Goal: Task Accomplishment & Management: Complete application form

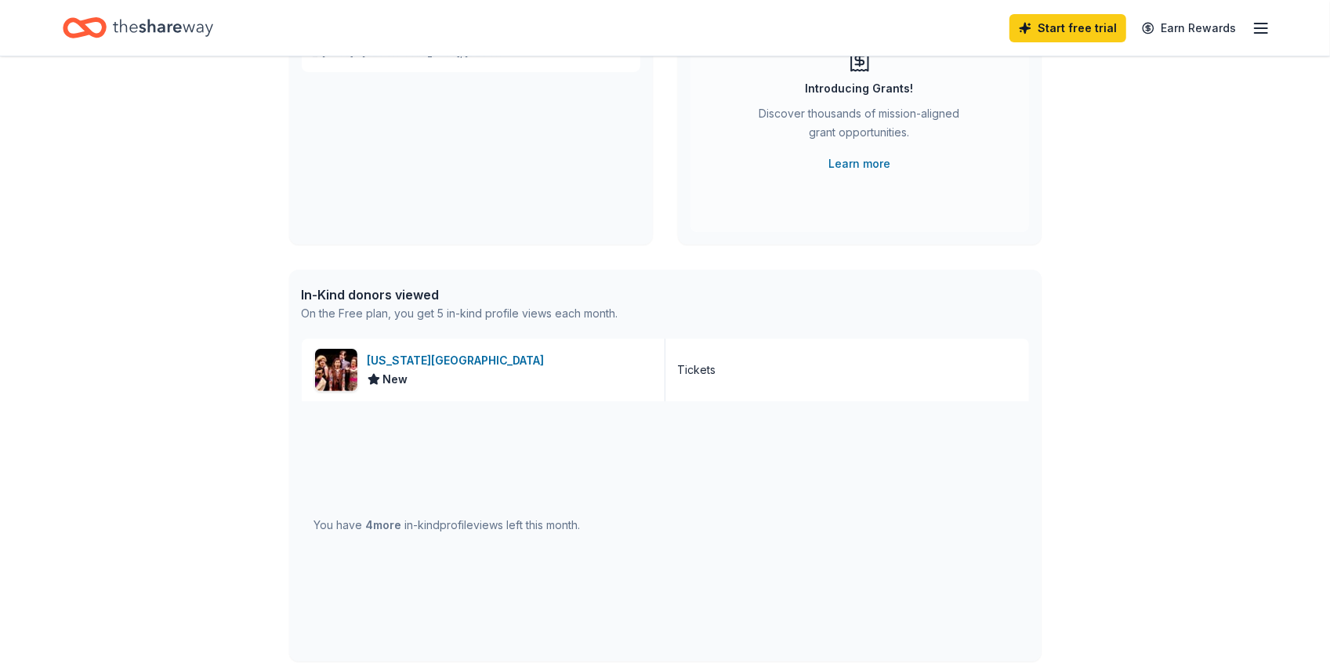
scroll to position [213, 0]
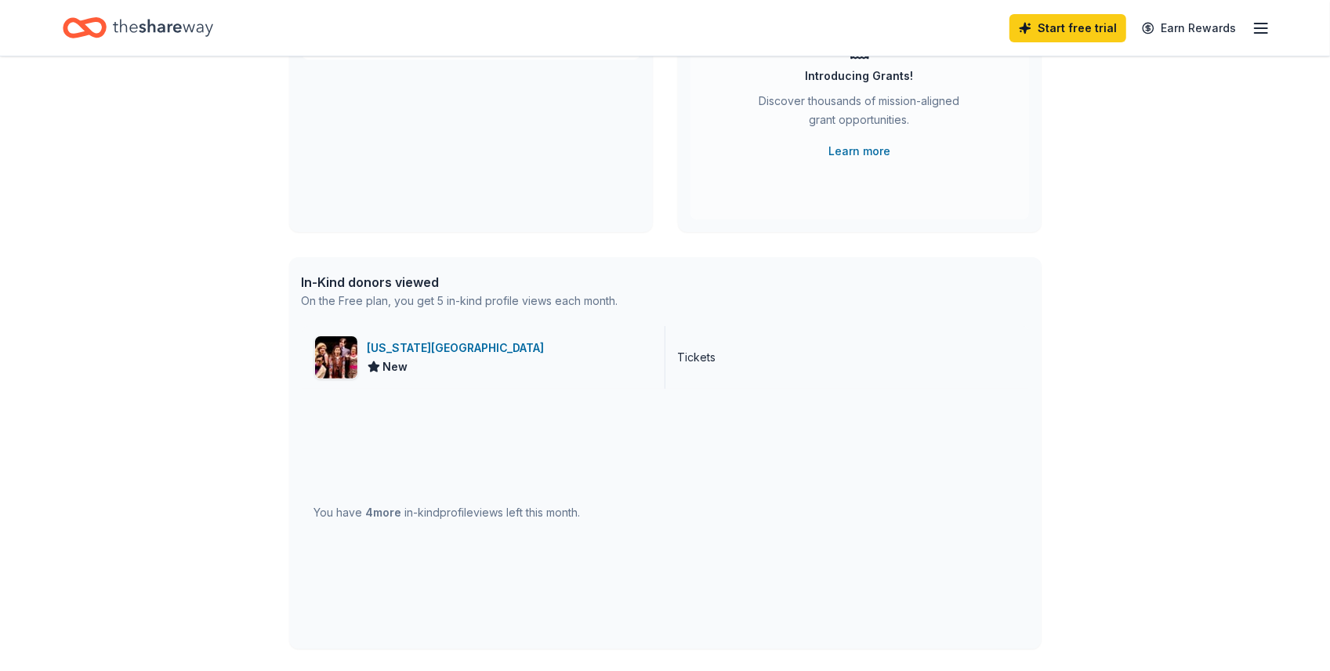
click at [551, 357] on div "Florida Repertory Theatre" at bounding box center [458, 347] width 183 height 19
drag, startPoint x: 1015, startPoint y: 155, endPoint x: 1027, endPoint y: 190, distance: 36.4
click at [1027, 190] on div "Grants New Create new project Introducing Grants! Discover thousands of mission…" at bounding box center [860, 91] width 364 height 282
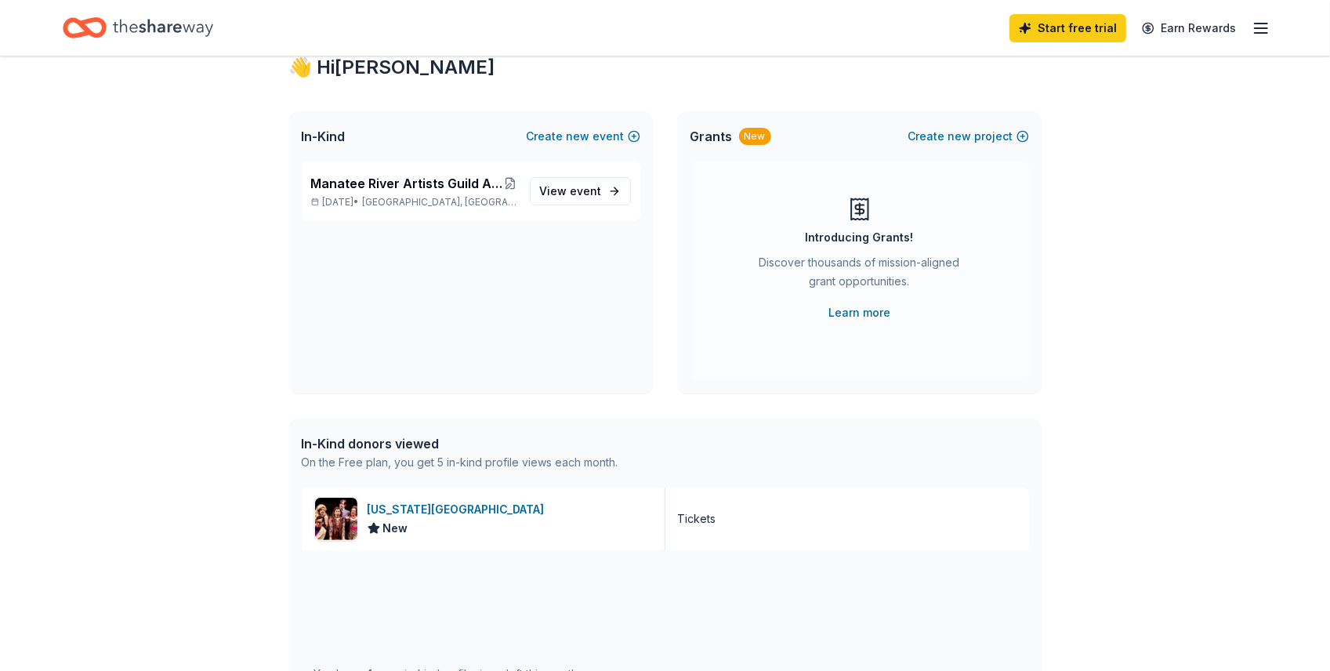
scroll to position [0, 0]
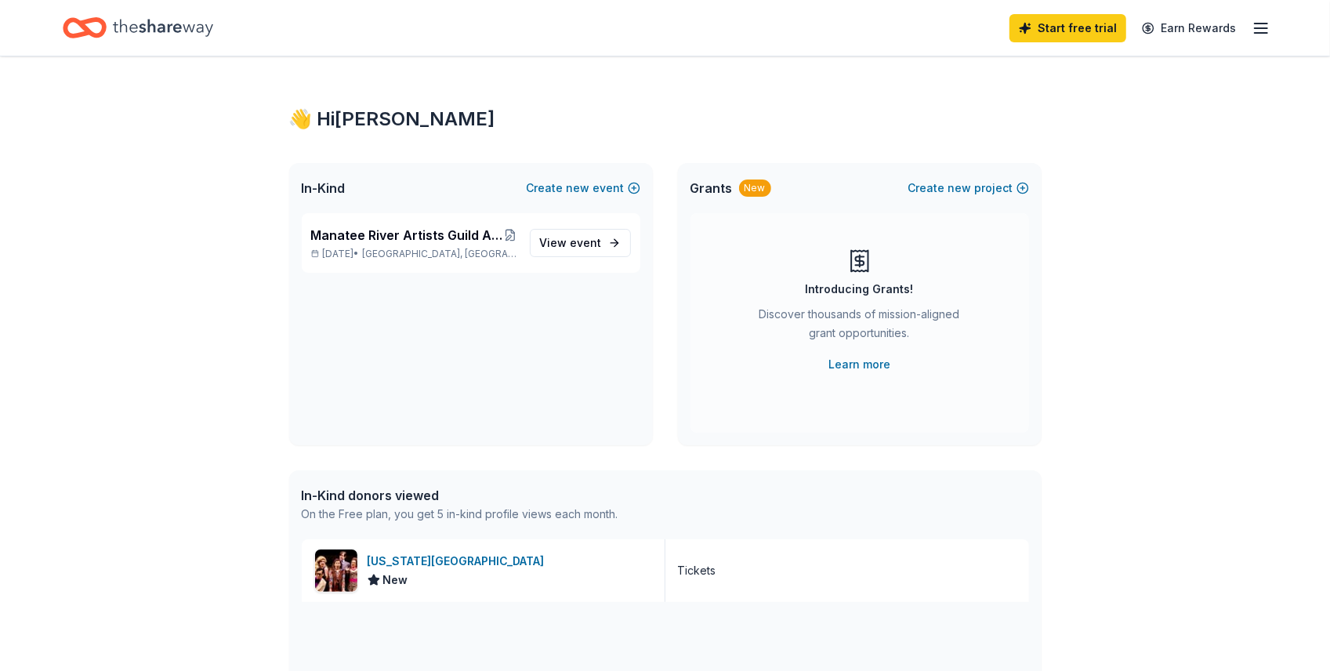
click at [325, 197] on span "In-Kind" at bounding box center [324, 188] width 44 height 19
click at [344, 197] on span "In-Kind" at bounding box center [324, 188] width 44 height 19
click at [213, 27] on icon "Home" at bounding box center [163, 27] width 100 height 17
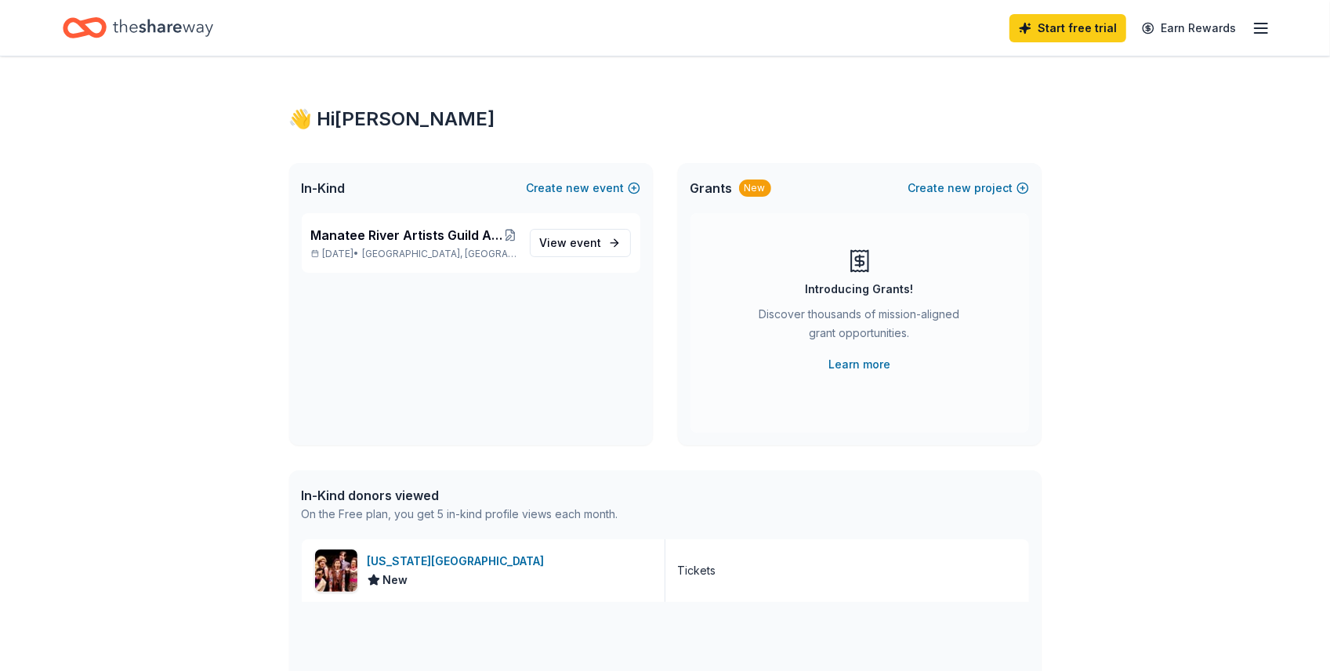
click at [340, 197] on span "In-Kind" at bounding box center [324, 188] width 44 height 19
click at [411, 244] on span "Manatee River Artists Guild Art & Craft Show & Sale-celebrating 20 Years!" at bounding box center [407, 235] width 193 height 19
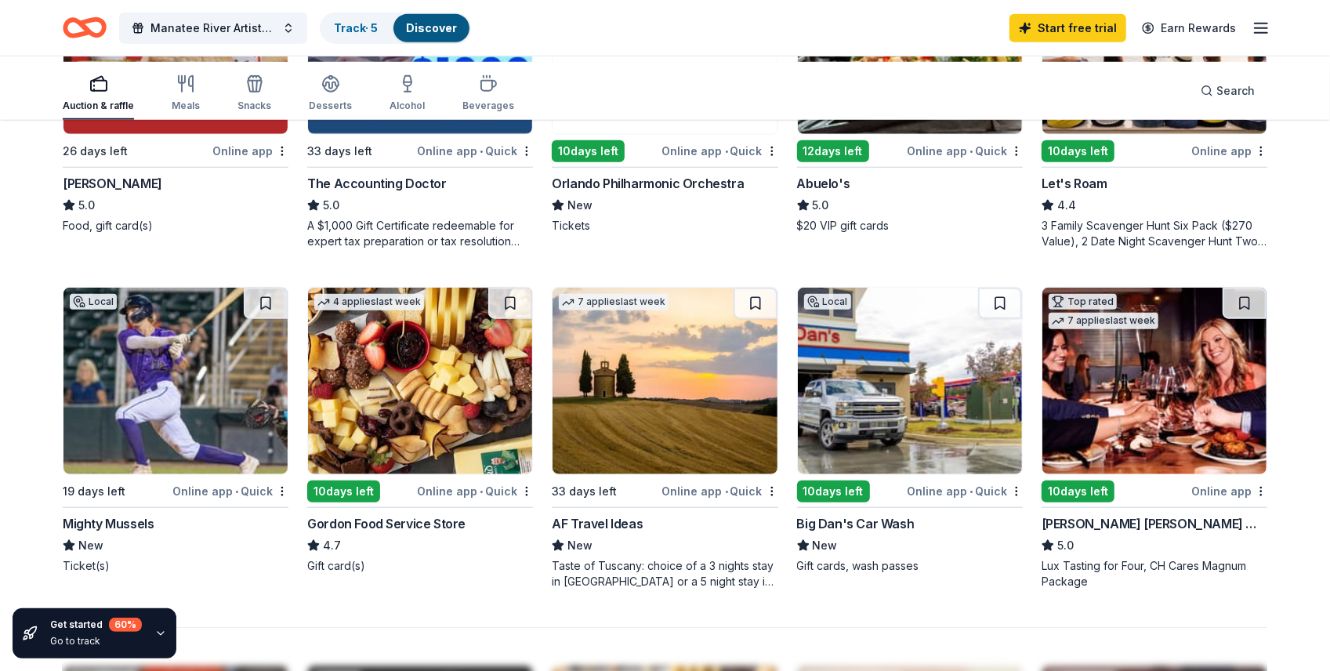
scroll to position [1026, 0]
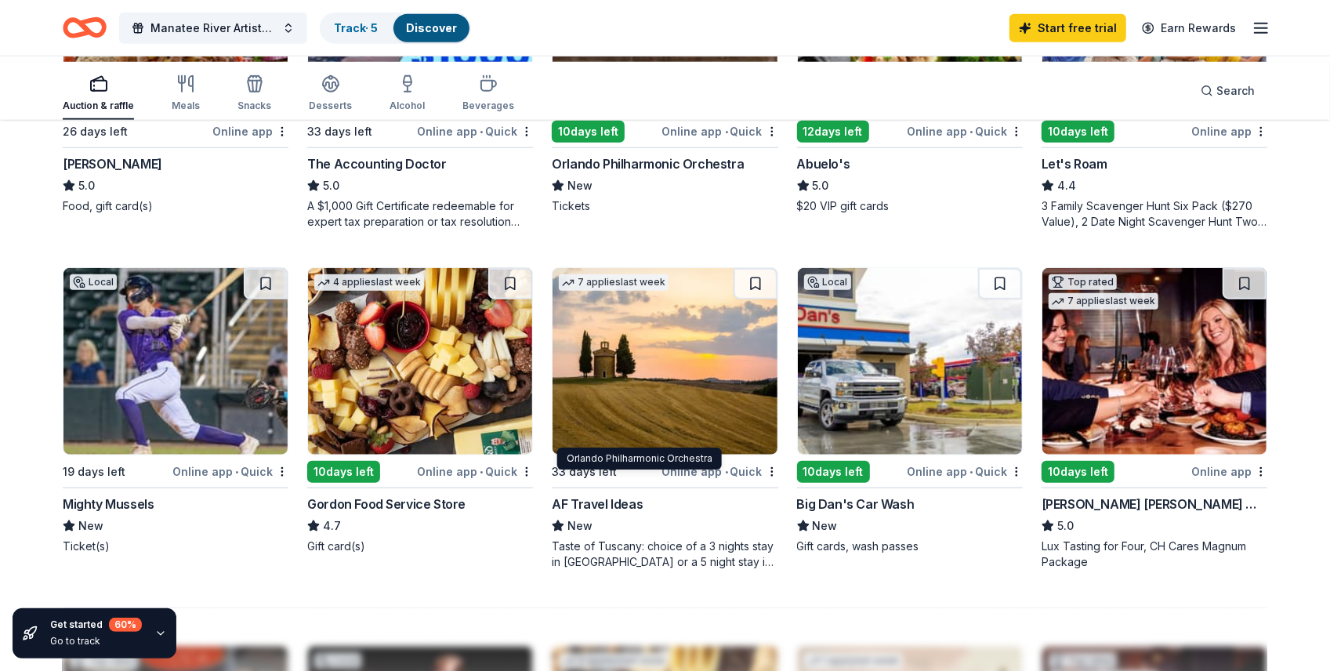
click at [639, 173] on div "Orlando Philharmonic Orchestra" at bounding box center [648, 163] width 192 height 19
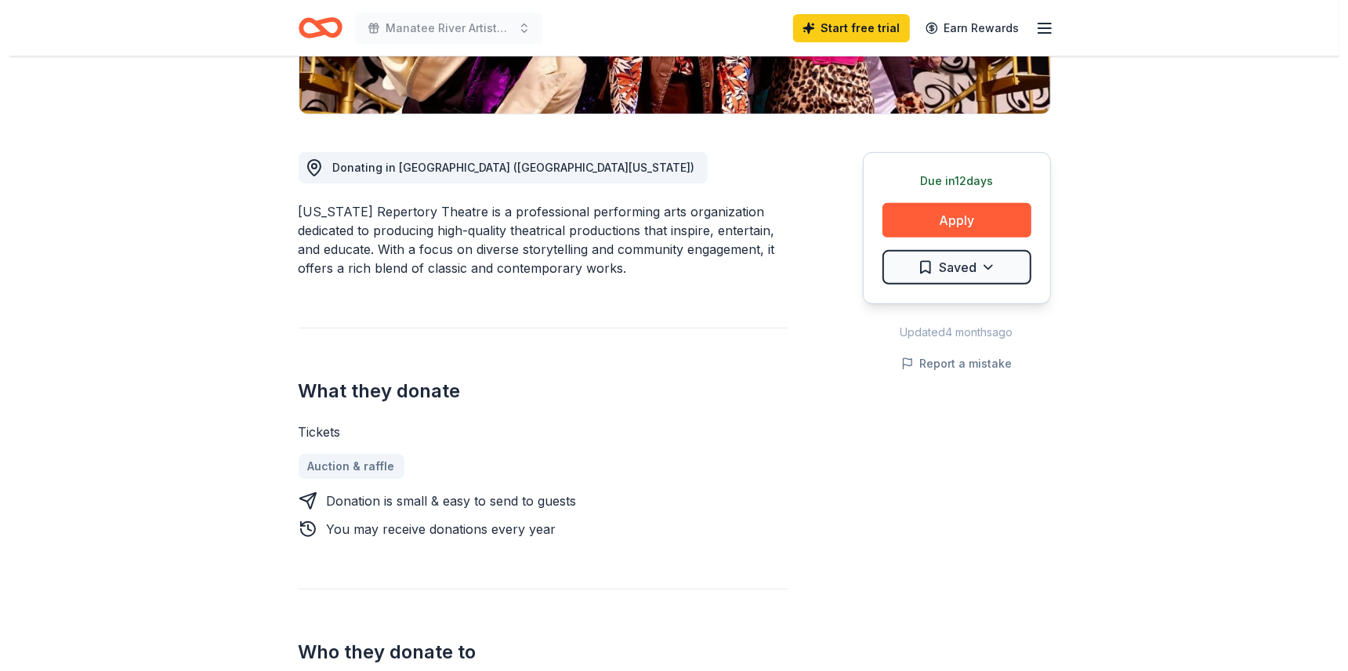
scroll to position [321, 0]
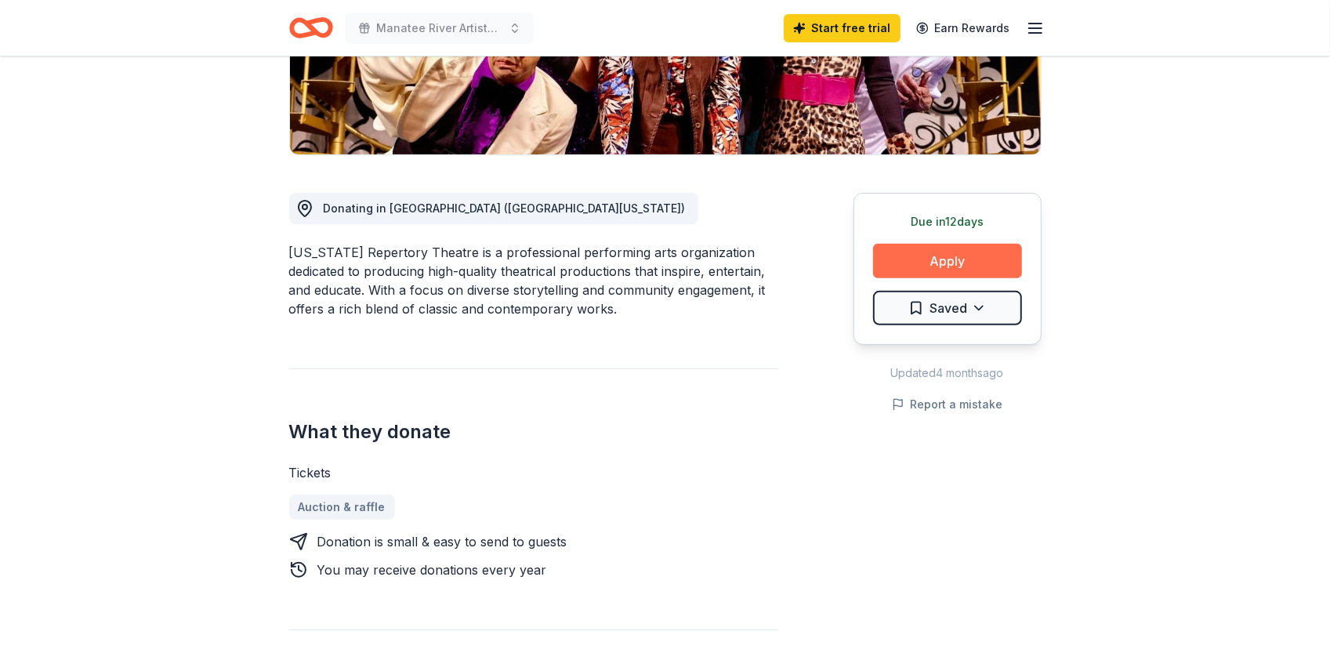
click at [918, 278] on button "Apply" at bounding box center [947, 261] width 149 height 34
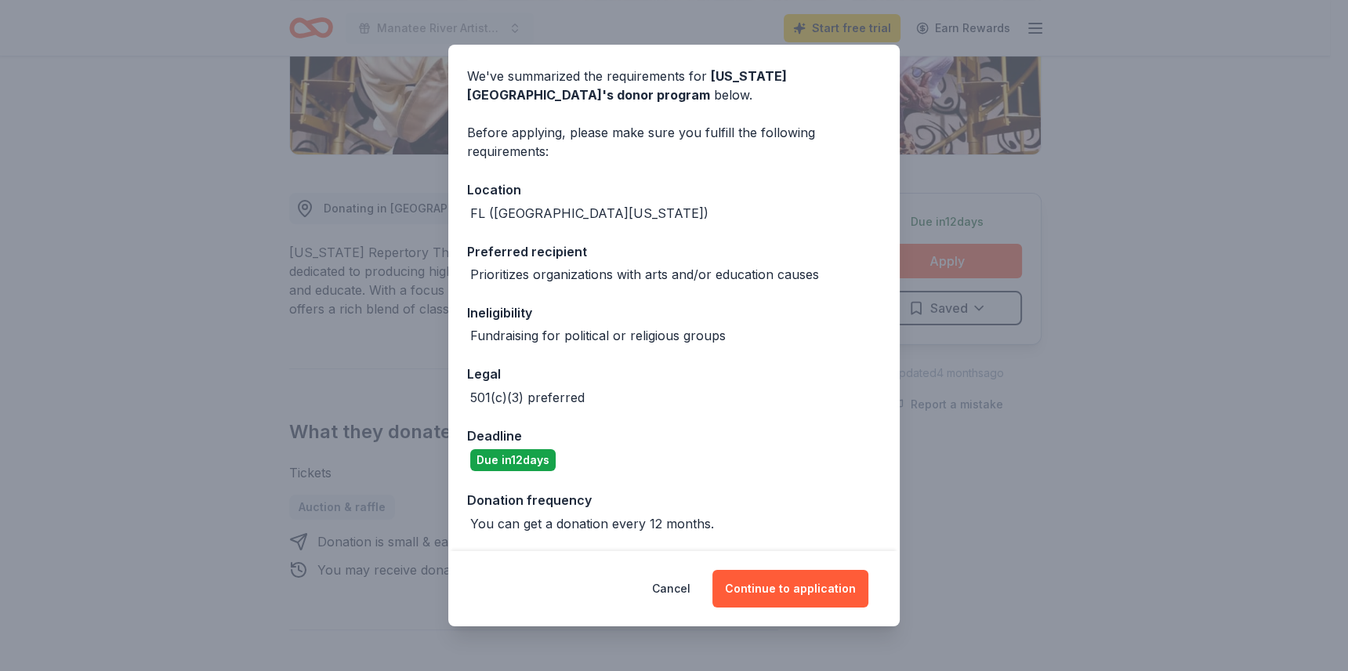
scroll to position [219, 0]
click at [793, 571] on button "Continue to application" at bounding box center [790, 589] width 156 height 38
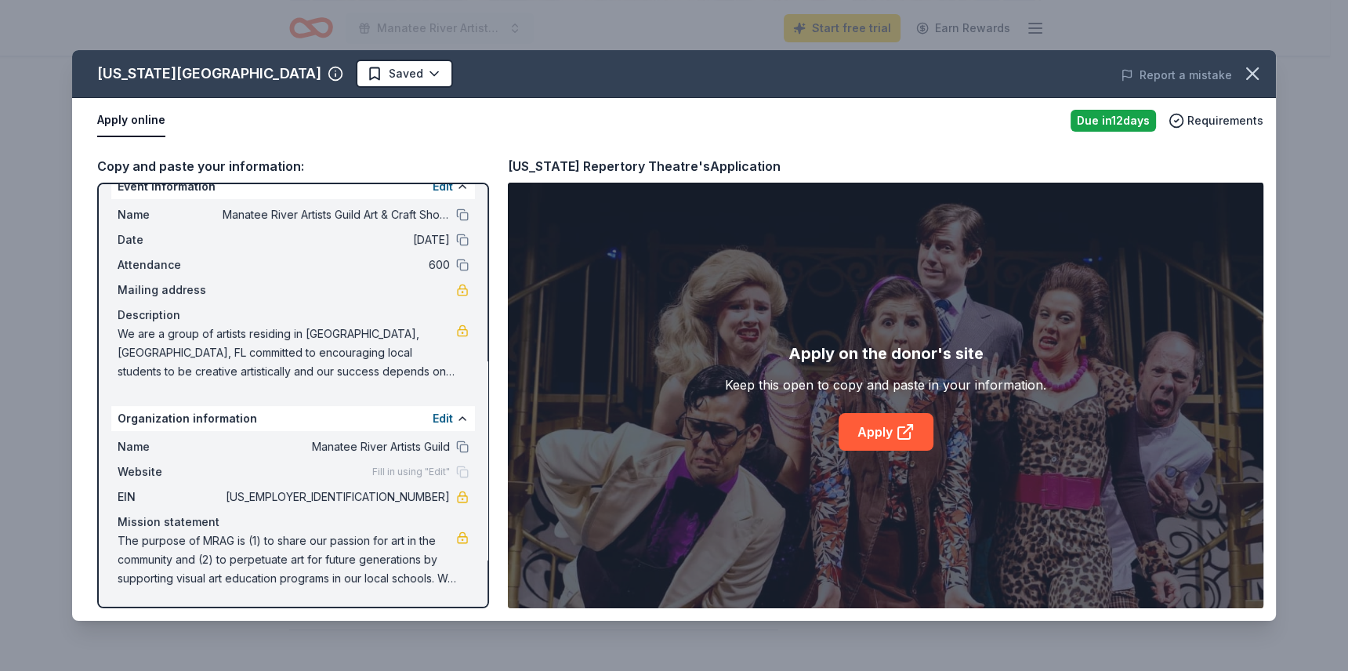
scroll to position [218, 0]
click at [887, 450] on link "Apply" at bounding box center [885, 432] width 95 height 38
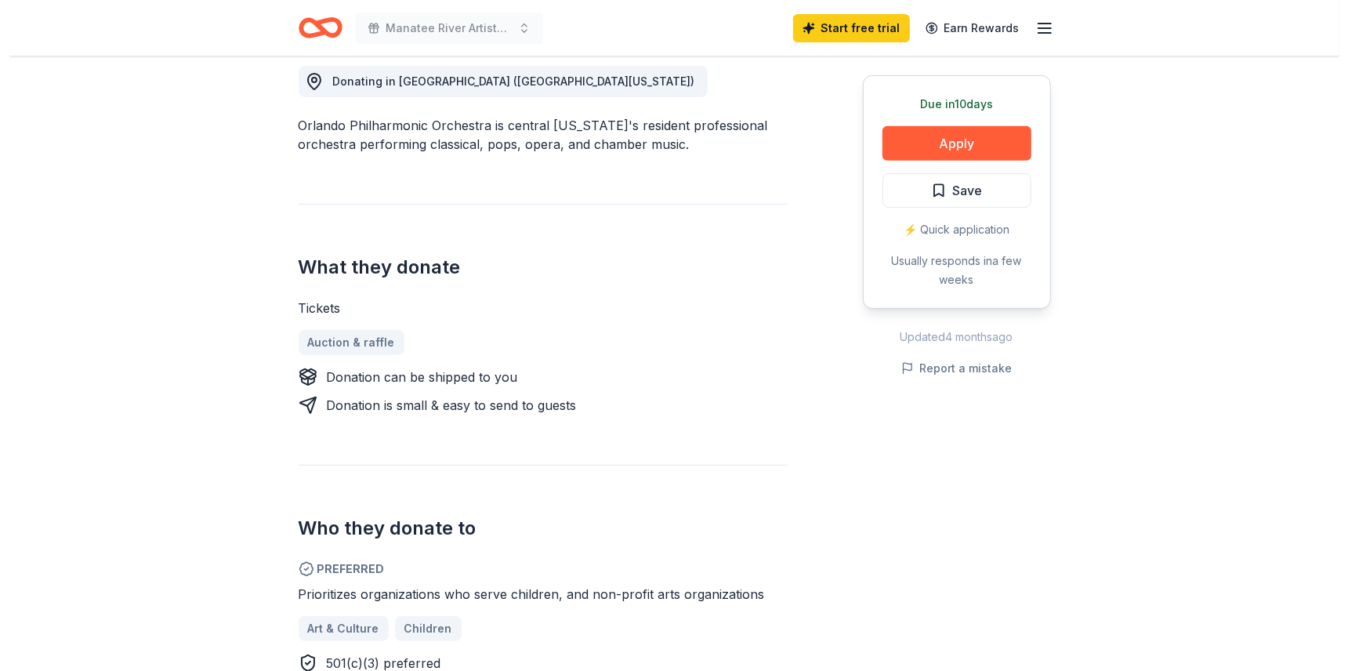
scroll to position [451, 0]
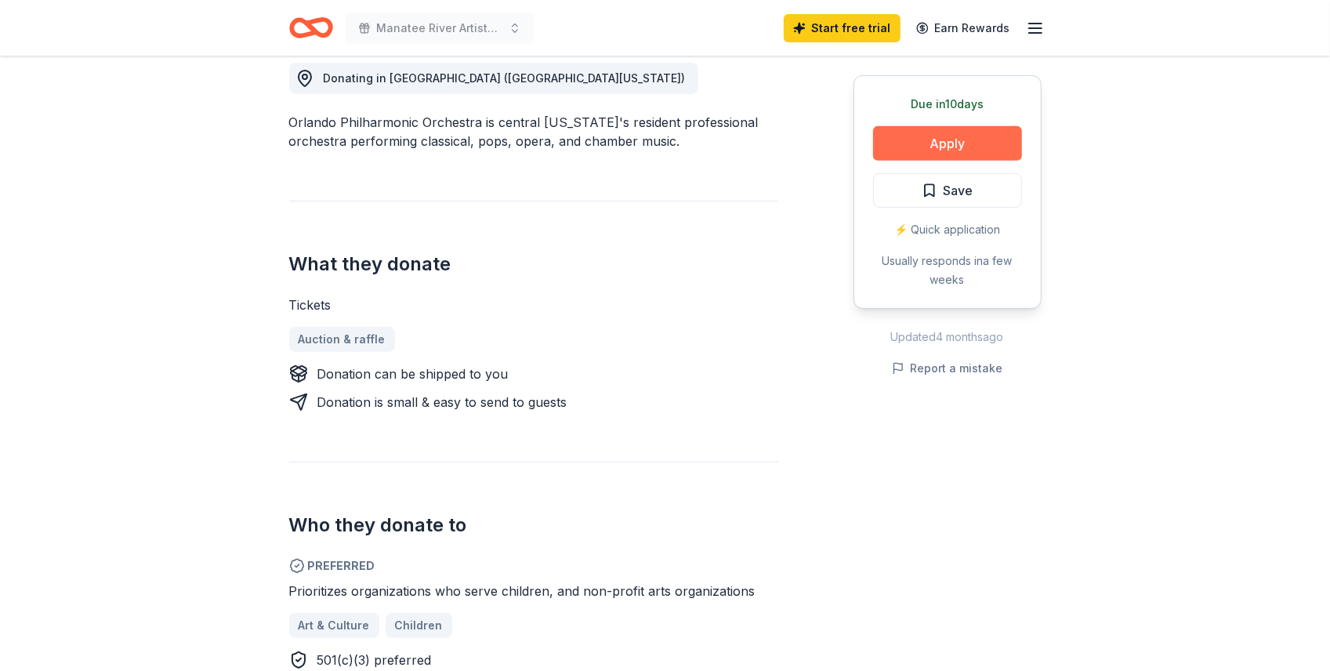
click at [921, 161] on button "Apply" at bounding box center [947, 143] width 149 height 34
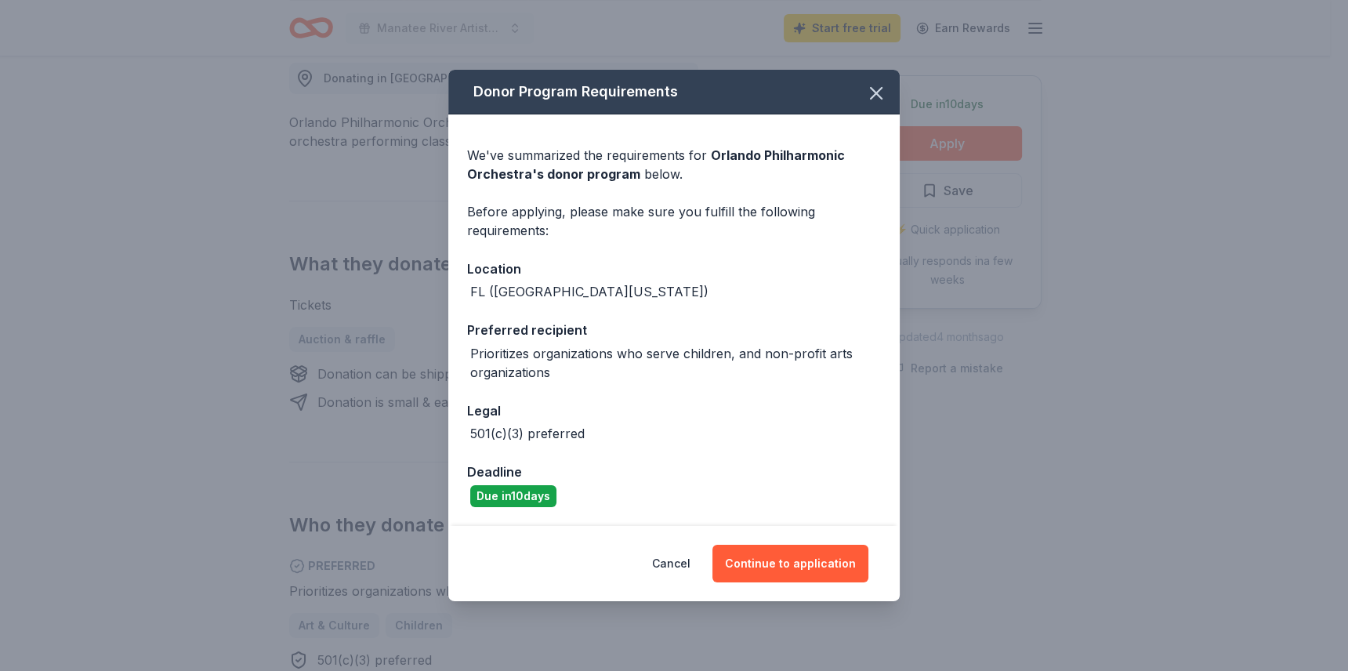
scroll to position [89, 0]
click at [802, 570] on button "Continue to application" at bounding box center [790, 564] width 156 height 38
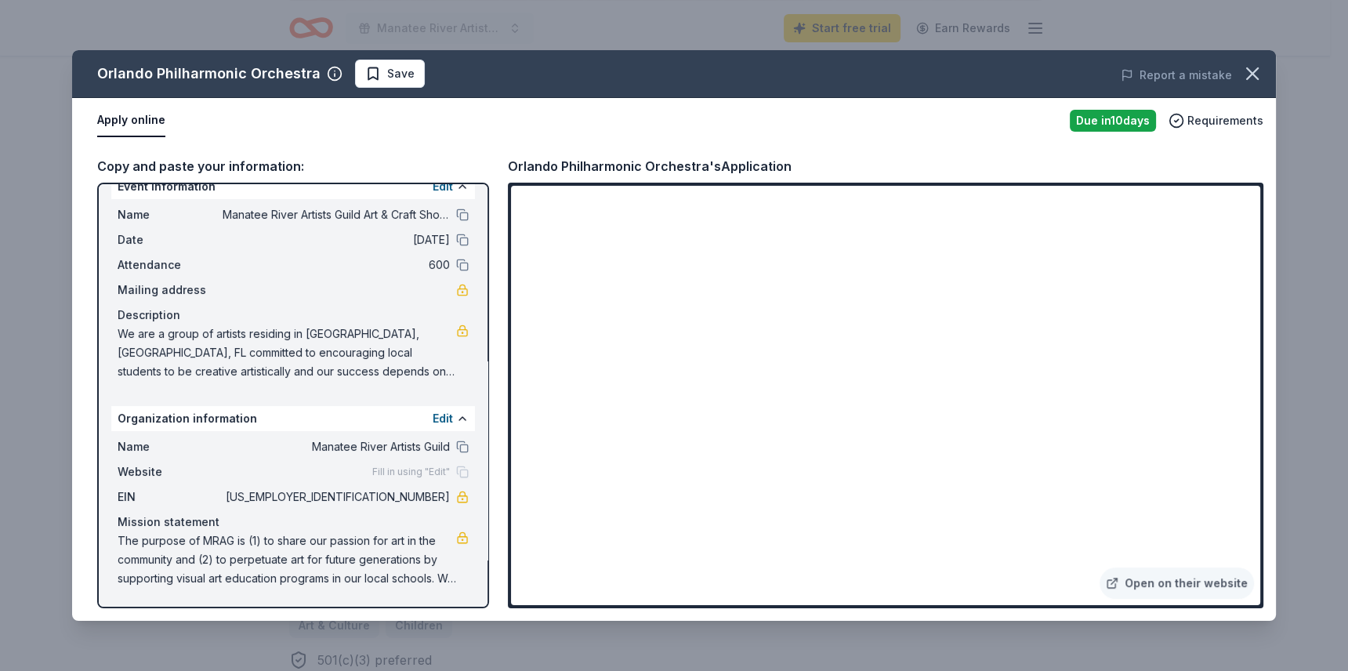
scroll to position [218, 0]
click at [1069, 132] on div "Due in 10 days" at bounding box center [1112, 121] width 86 height 22
click at [414, 83] on span "Save" at bounding box center [400, 73] width 27 height 19
drag, startPoint x: 870, startPoint y: 204, endPoint x: 814, endPoint y: 212, distance: 57.0
click at [814, 176] on div "Orlando Philharmonic Orchestra's Application" at bounding box center [885, 166] width 755 height 20
